Goal: Find specific page/section: Find specific page/section

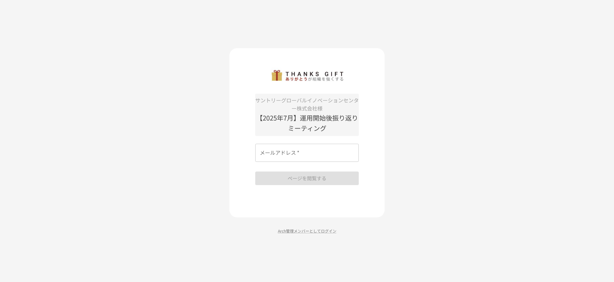
click at [310, 150] on input "メールアドレス   *" at bounding box center [306, 153] width 103 height 18
type input "**********"
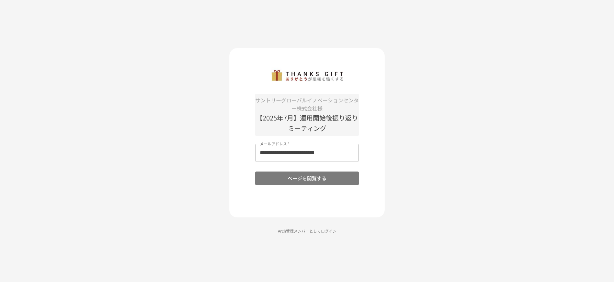
click at [307, 181] on button "ページを閲覧する" at bounding box center [306, 179] width 103 height 14
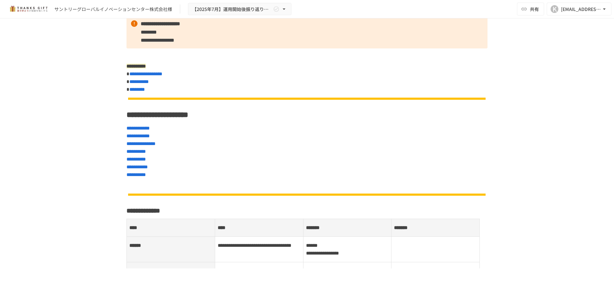
scroll to position [162, 0]
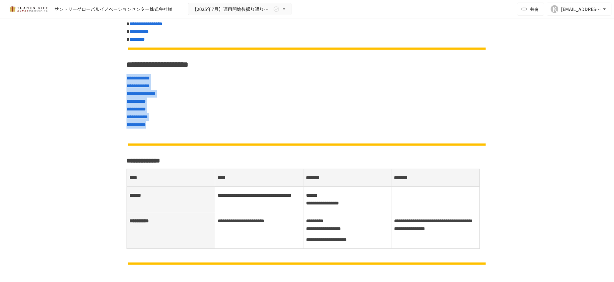
drag, startPoint x: 188, startPoint y: 127, endPoint x: 122, endPoint y: 80, distance: 81.1
drag, startPoint x: 122, startPoint y: 80, endPoint x: 204, endPoint y: 120, distance: 91.0
click at [205, 117] on p "**********" at bounding box center [306, 101] width 361 height 55
click at [194, 132] on p at bounding box center [306, 141] width 361 height 18
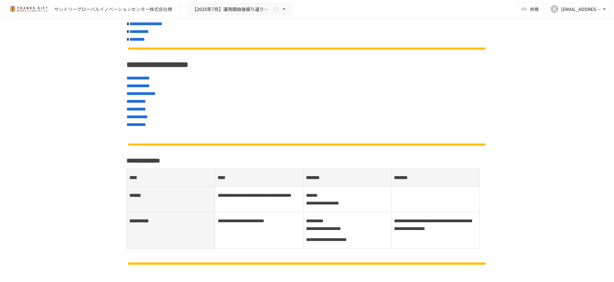
drag, startPoint x: 201, startPoint y: 130, endPoint x: 194, endPoint y: 130, distance: 6.8
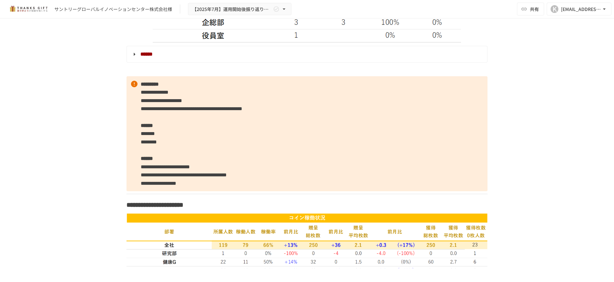
scroll to position [1051, 0]
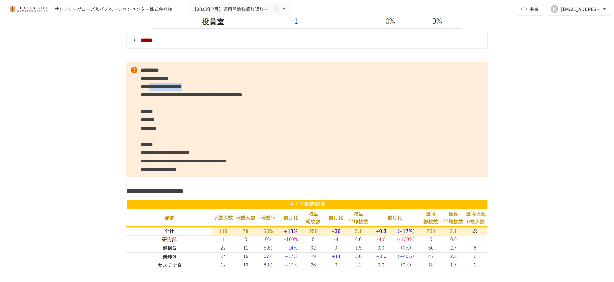
drag, startPoint x: 157, startPoint y: 92, endPoint x: 249, endPoint y: 92, distance: 92.2
click at [249, 92] on p "**********" at bounding box center [306, 119] width 361 height 115
click at [242, 97] on span "**********" at bounding box center [192, 94] width 102 height 5
drag, startPoint x: 194, startPoint y: 102, endPoint x: 424, endPoint y: 103, distance: 229.6
click at [424, 103] on p "**********" at bounding box center [306, 119] width 361 height 115
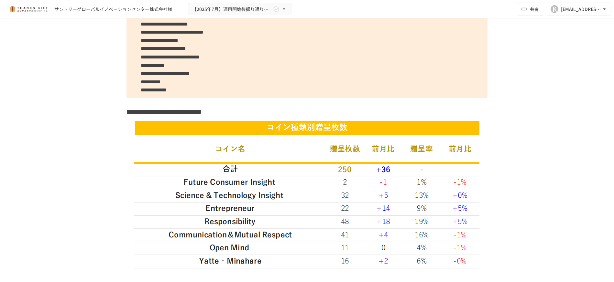
scroll to position [1698, 0]
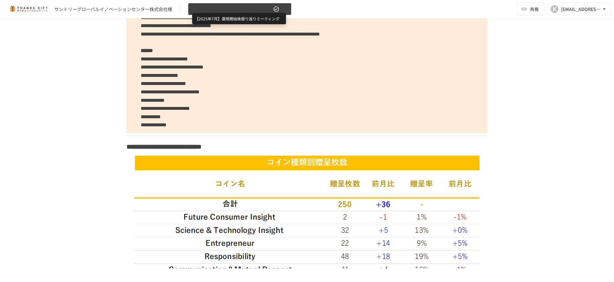
click at [231, 12] on span "【2025年7月】運用開始後振り返りミーティング" at bounding box center [232, 9] width 80 height 8
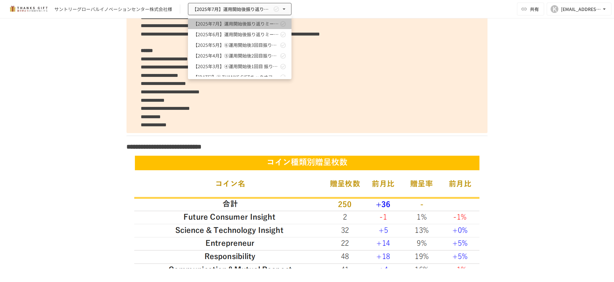
click at [235, 20] on link "【2025年7月】運用開始後振り返りミーティング" at bounding box center [239, 23] width 103 height 11
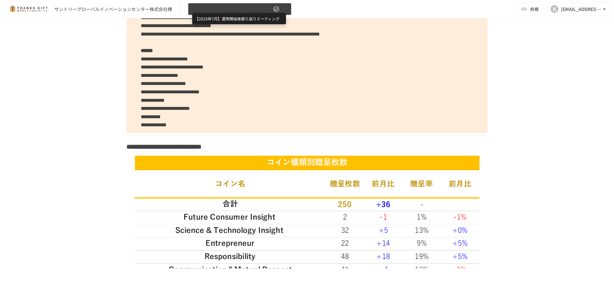
click at [244, 11] on span "【2025年7月】運用開始後振り返りミーティング" at bounding box center [232, 9] width 80 height 8
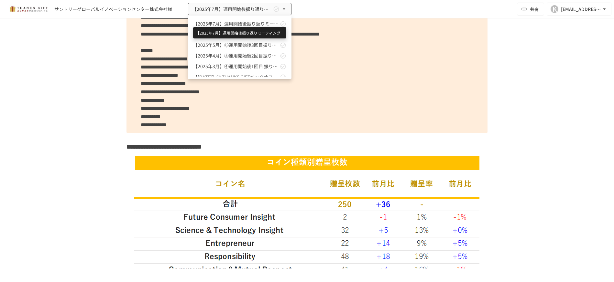
click at [245, 22] on span "【2025年7月】運用開始後振り返りミーティング" at bounding box center [235, 23] width 85 height 7
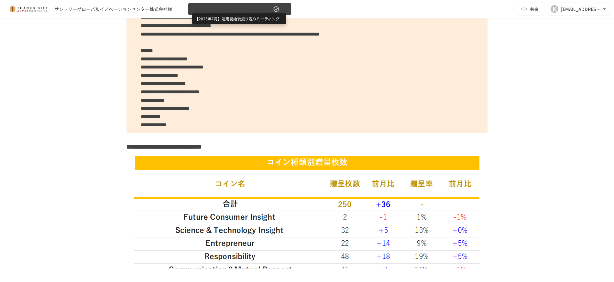
click at [248, 12] on span "【2025年7月】運用開始後振り返りミーティング" at bounding box center [232, 9] width 80 height 8
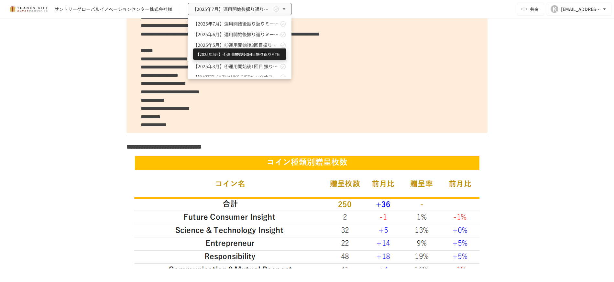
click at [233, 42] on span "【2025年5月】⑥運用開始後3回目振り返りMTG" at bounding box center [235, 45] width 85 height 7
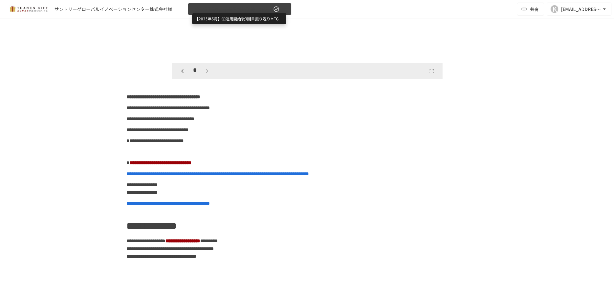
click at [242, 11] on span "【2025年5月】⑥運用開始後3回目振り返りMTG" at bounding box center [232, 9] width 80 height 8
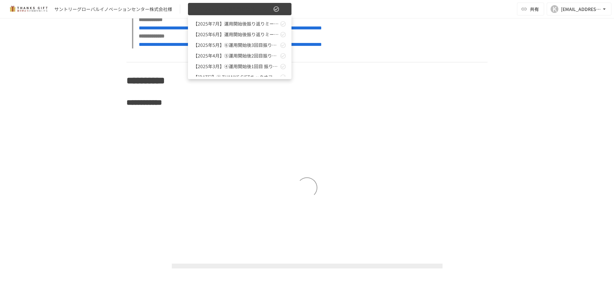
click at [242, 11] on div at bounding box center [307, 141] width 614 height 282
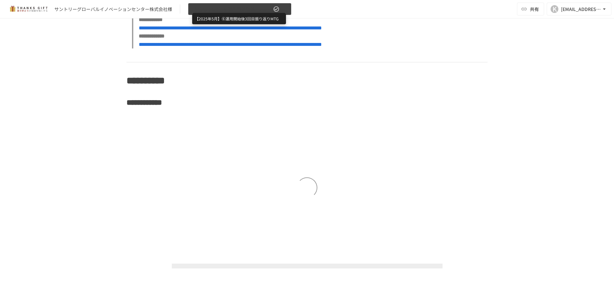
scroll to position [3691, 0]
click at [248, 12] on span "【2025年5月】⑥運用開始後3回目振り返りMTG" at bounding box center [232, 9] width 80 height 8
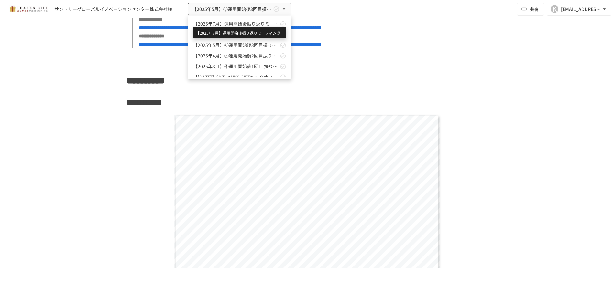
click at [250, 25] on span "【2025年7月】運用開始後振り返りミーティング" at bounding box center [235, 23] width 85 height 7
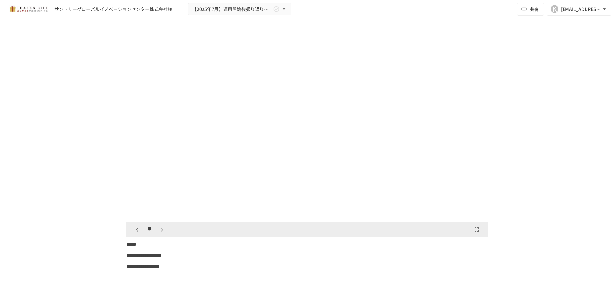
scroll to position [4279, 0]
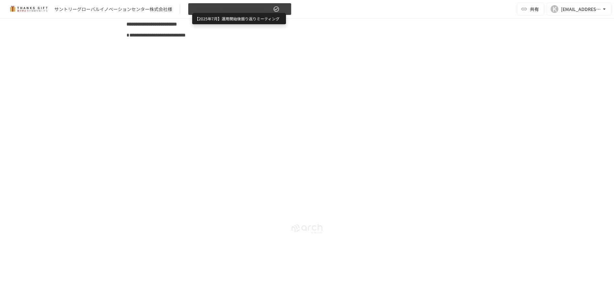
click at [250, 11] on span "【2025年7月】運用開始後振り返りミーティング" at bounding box center [232, 9] width 80 height 8
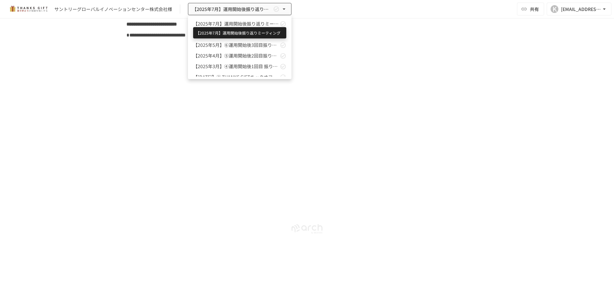
click at [255, 24] on span "【2025年7月】運用開始後振り返りミーティング" at bounding box center [235, 23] width 85 height 7
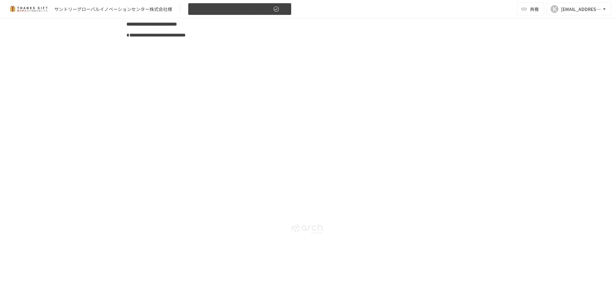
click at [285, 12] on icon "button" at bounding box center [284, 9] width 6 height 6
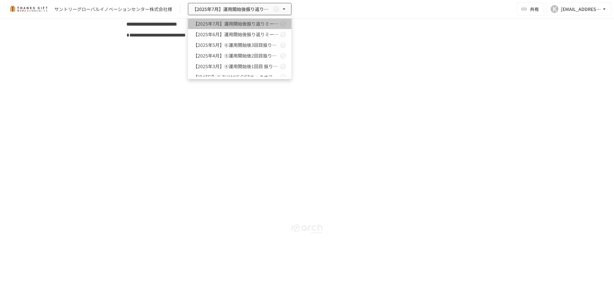
click at [282, 27] on link "【2025年7月】運用開始後振り返りミーティング" at bounding box center [239, 23] width 103 height 11
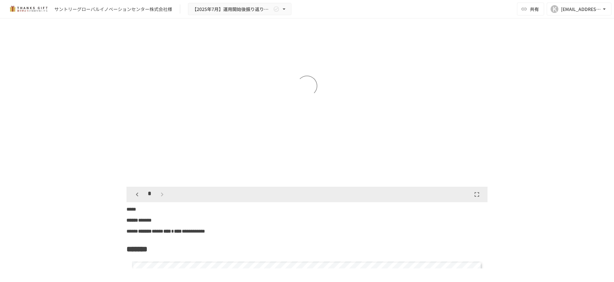
scroll to position [3308, 0]
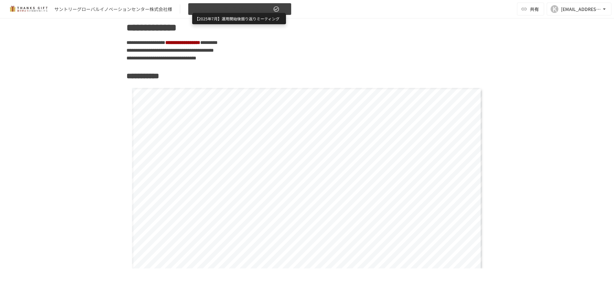
click at [255, 12] on span "【2025年7月】運用開始後振り返りミーティング" at bounding box center [232, 9] width 80 height 8
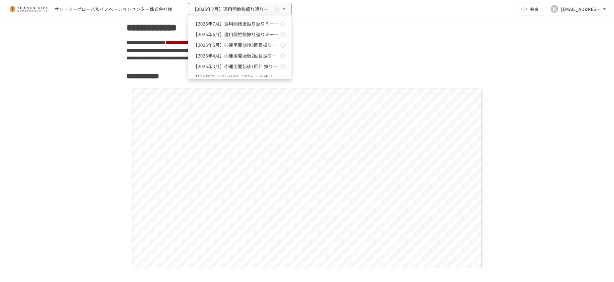
drag, startPoint x: 356, startPoint y: 28, endPoint x: 367, endPoint y: 18, distance: 15.1
click at [357, 28] on div at bounding box center [307, 141] width 614 height 282
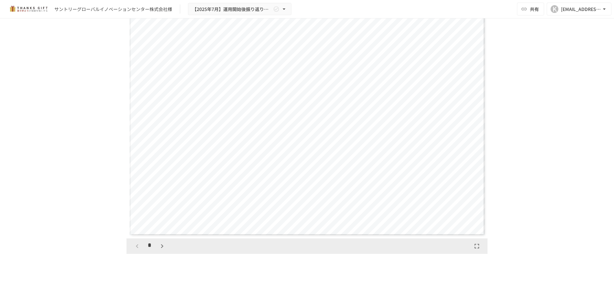
scroll to position [3113, 0]
